Goal: Task Accomplishment & Management: Manage account settings

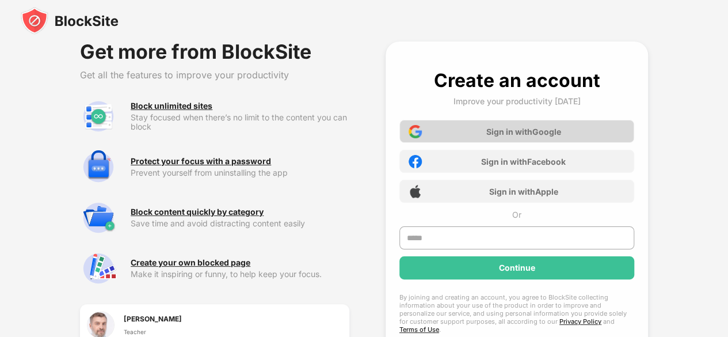
click at [441, 134] on div "Sign in with Google" at bounding box center [516, 131] width 235 height 23
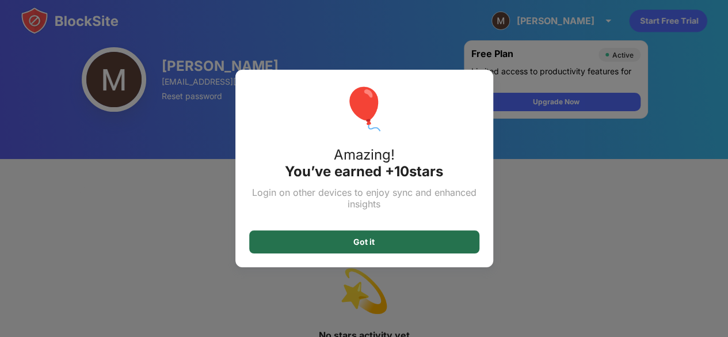
click at [360, 245] on div "Got it" at bounding box center [363, 241] width 21 height 9
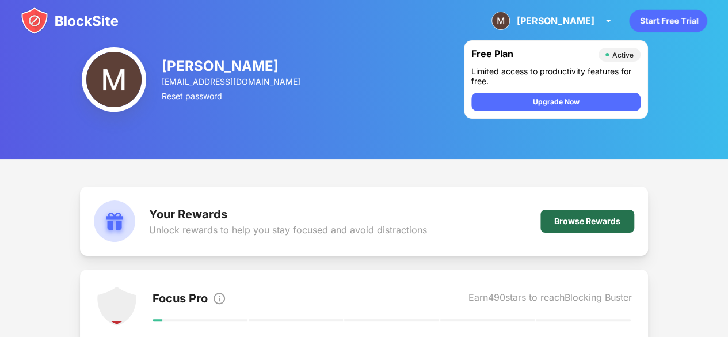
click at [572, 216] on div "Browse Rewards" at bounding box center [587, 220] width 66 height 9
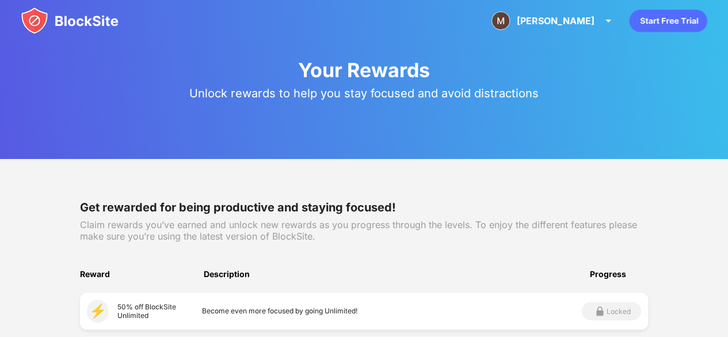
click at [26, 12] on img at bounding box center [70, 21] width 98 height 28
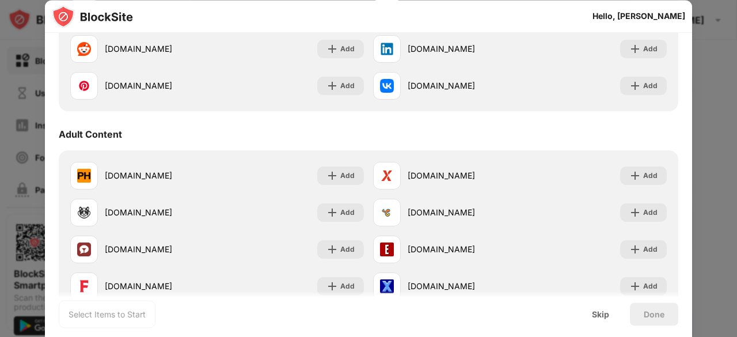
scroll to position [437, 0]
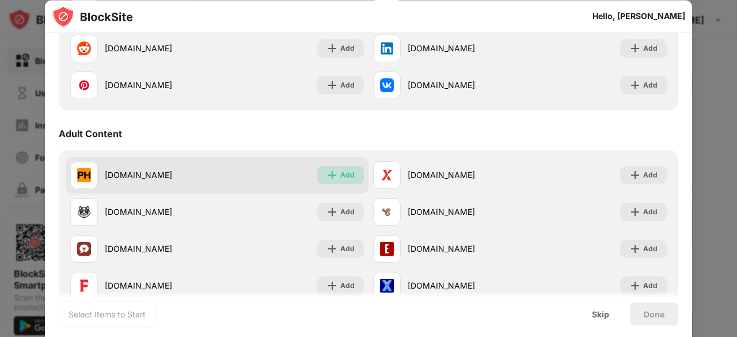
click at [340, 174] on div "Add" at bounding box center [347, 175] width 14 height 12
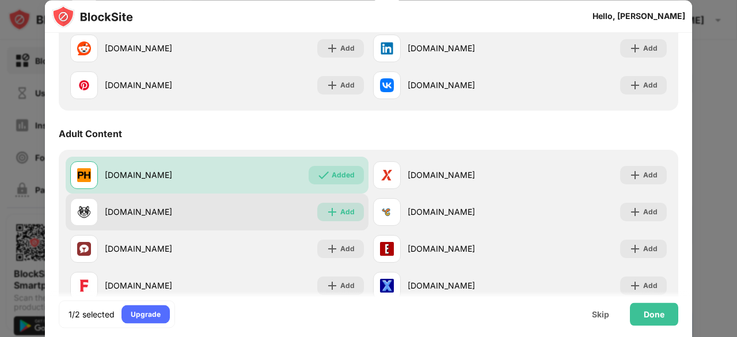
click at [341, 213] on div "Add" at bounding box center [347, 212] width 14 height 12
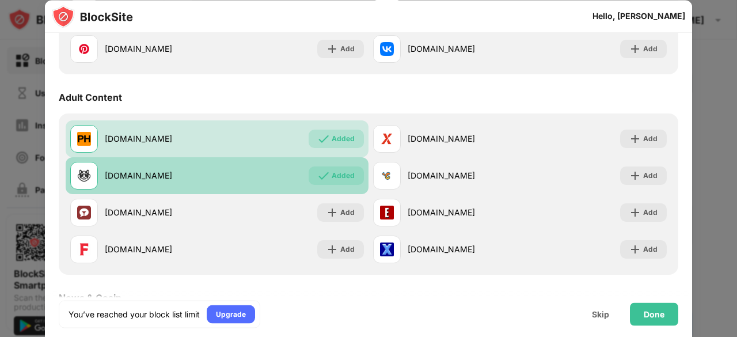
scroll to position [474, 0]
click at [341, 213] on div "Add" at bounding box center [347, 212] width 14 height 12
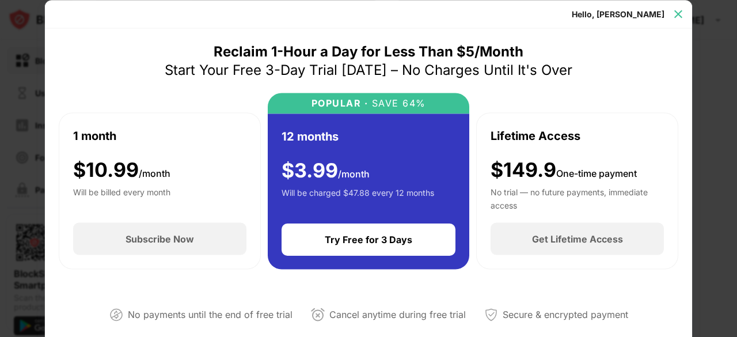
click at [679, 14] on img at bounding box center [678, 14] width 12 height 12
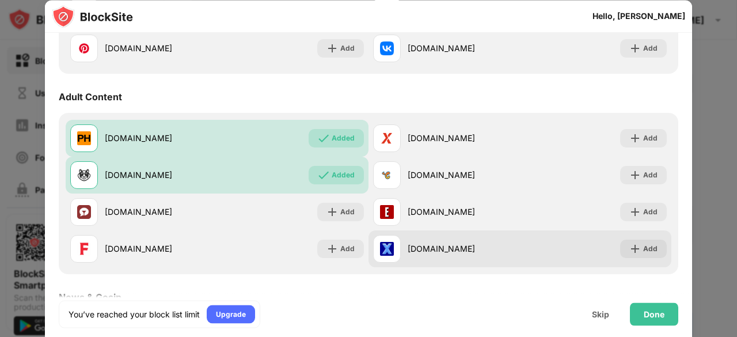
scroll to position [503, 0]
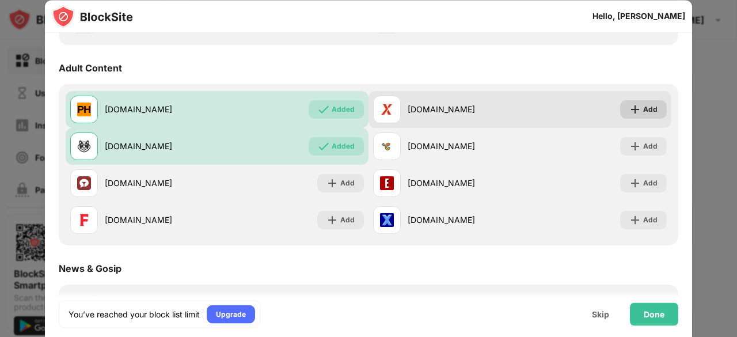
click at [643, 112] on div "Add" at bounding box center [650, 110] width 14 height 12
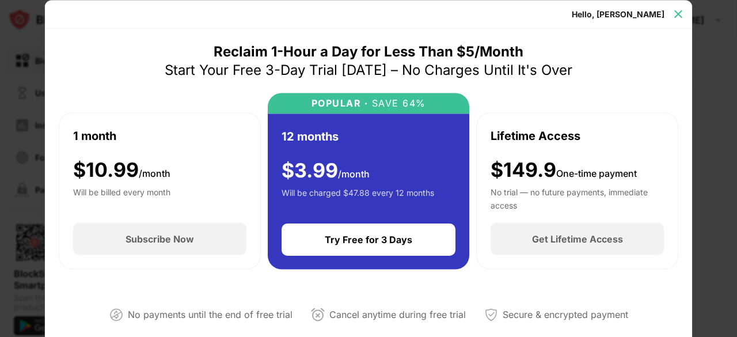
click at [677, 11] on img at bounding box center [678, 14] width 12 height 12
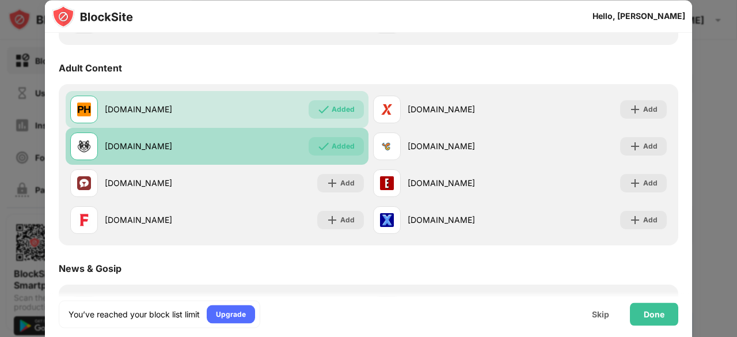
click at [332, 147] on div "Added" at bounding box center [343, 146] width 23 height 12
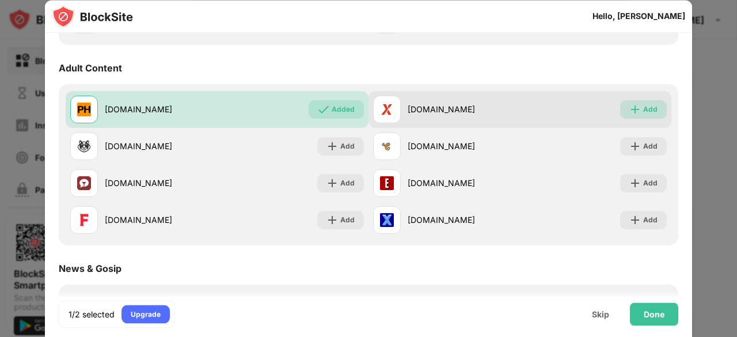
click at [631, 108] on img at bounding box center [635, 110] width 12 height 12
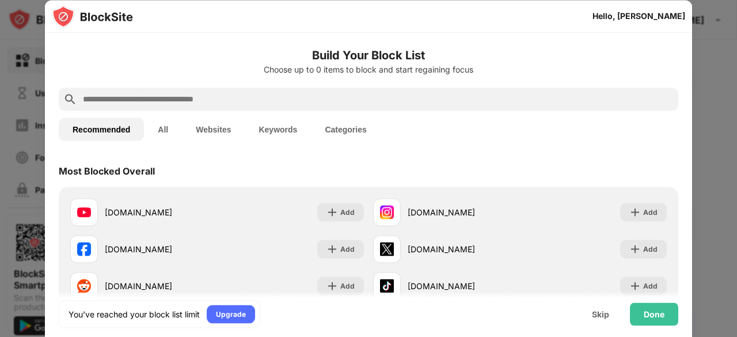
click at [208, 132] on button "Websites" at bounding box center [213, 128] width 63 height 23
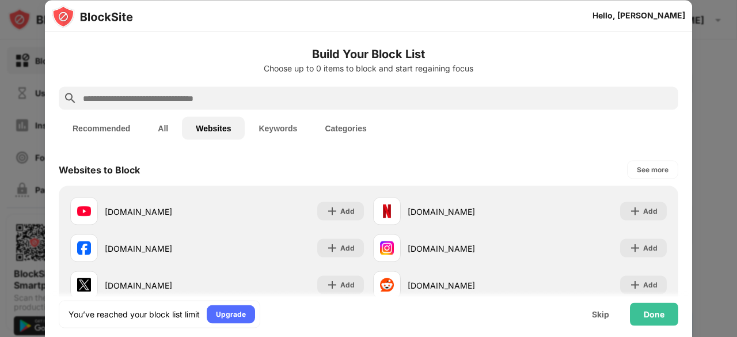
click at [246, 100] on input "text" at bounding box center [378, 99] width 592 height 14
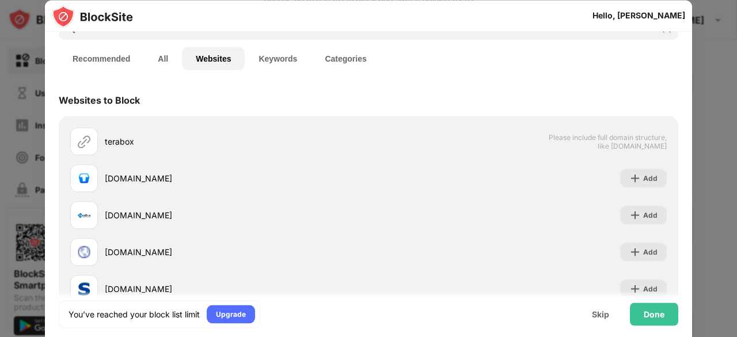
scroll to position [70, 0]
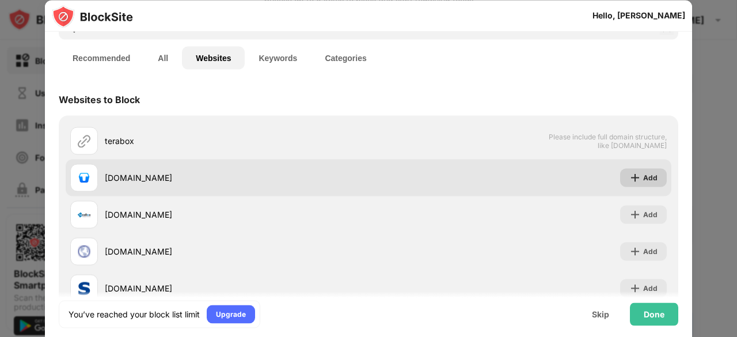
type input "*******"
click at [629, 172] on img at bounding box center [635, 178] width 12 height 12
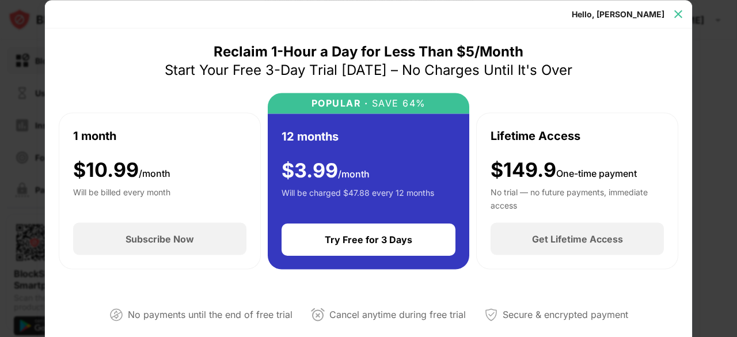
click at [676, 11] on img at bounding box center [678, 14] width 12 height 12
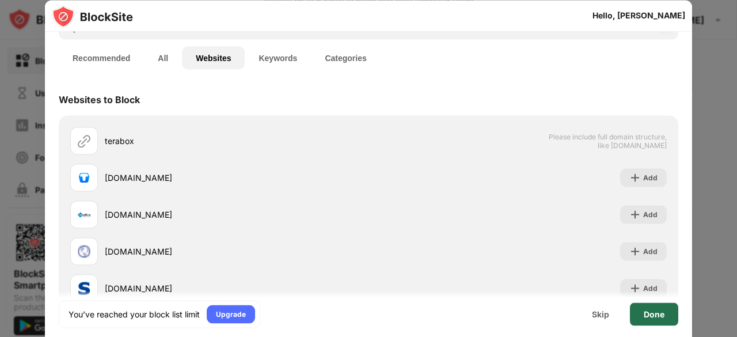
click at [655, 305] on div "Done" at bounding box center [654, 313] width 48 height 23
